Goal: Task Accomplishment & Management: Complete application form

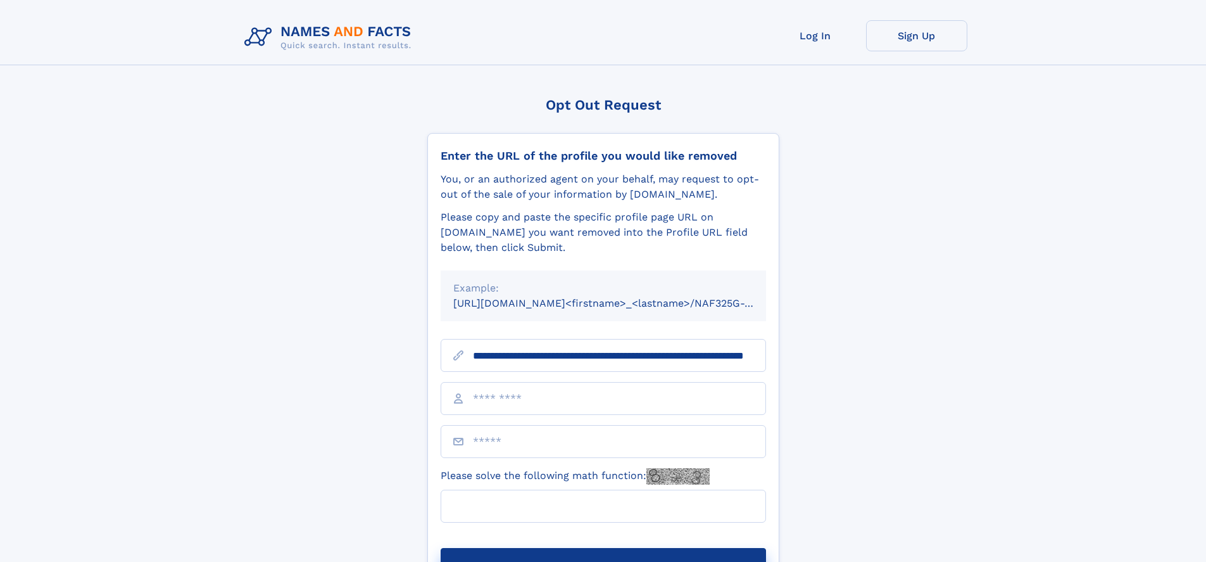
scroll to position [0, 112]
type input "**********"
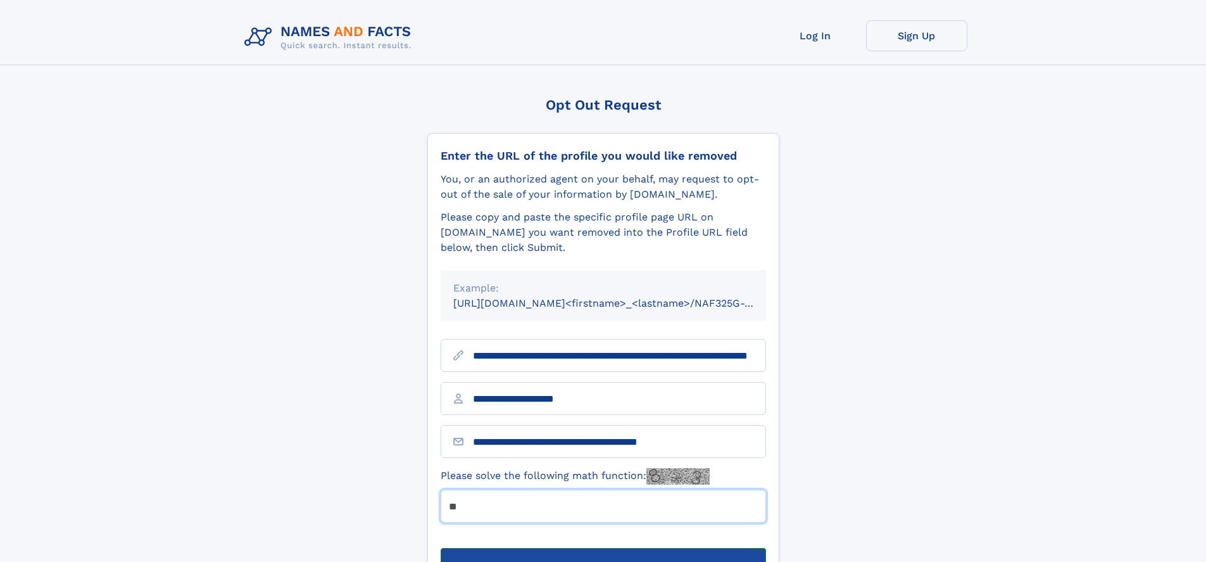
type input "**"
click at [603, 548] on button "Submit Opt Out Request" at bounding box center [603, 568] width 325 height 41
